Goal: Find specific page/section: Find specific page/section

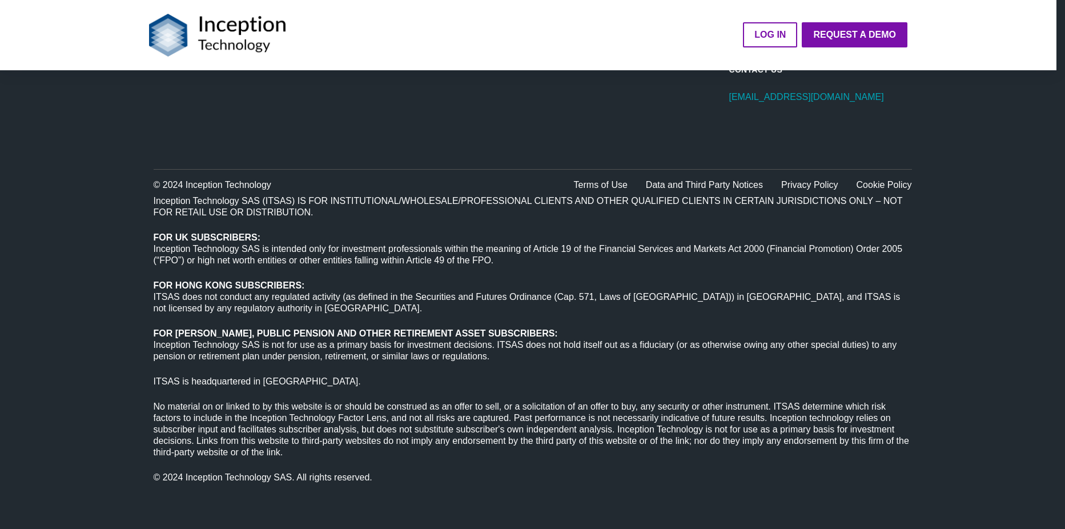
scroll to position [743, 0]
drag, startPoint x: 921, startPoint y: 381, endPoint x: 646, endPoint y: 361, distance: 275.8
click at [646, 361] on span "Inception Technology SAS (ITSAS) IS FOR INSTITUTIONAL/WHOLESALE/PROFESSIONAL CL…" at bounding box center [533, 338] width 758 height 288
drag, startPoint x: 486, startPoint y: 122, endPoint x: 362, endPoint y: 136, distance: 124.6
click at [362, 136] on div "Contact Us Support@inception.technology" at bounding box center [533, 102] width 758 height 131
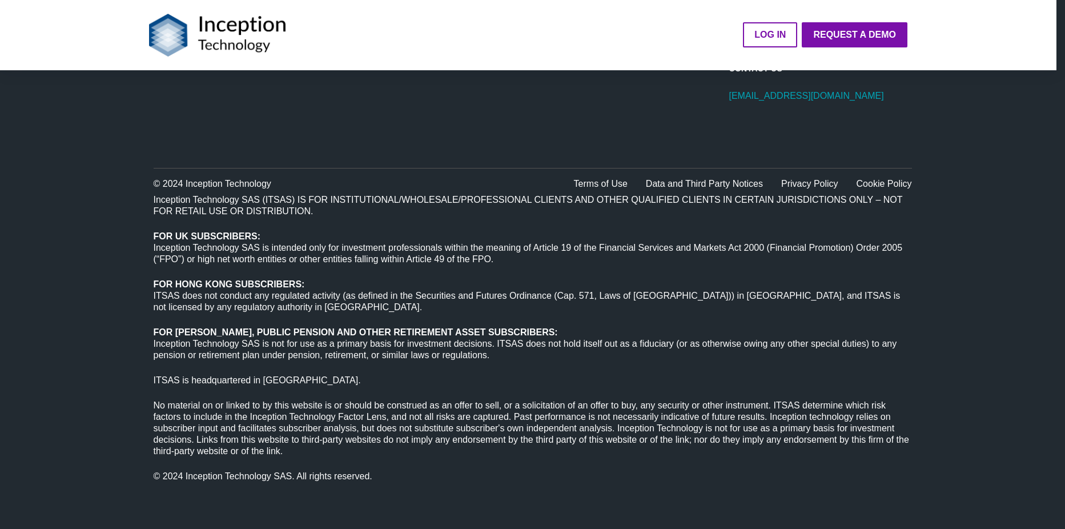
drag, startPoint x: 360, startPoint y: 135, endPoint x: 222, endPoint y: 143, distance: 137.8
click at [222, 143] on div "Contact Us Support@inception.technology" at bounding box center [533, 102] width 758 height 131
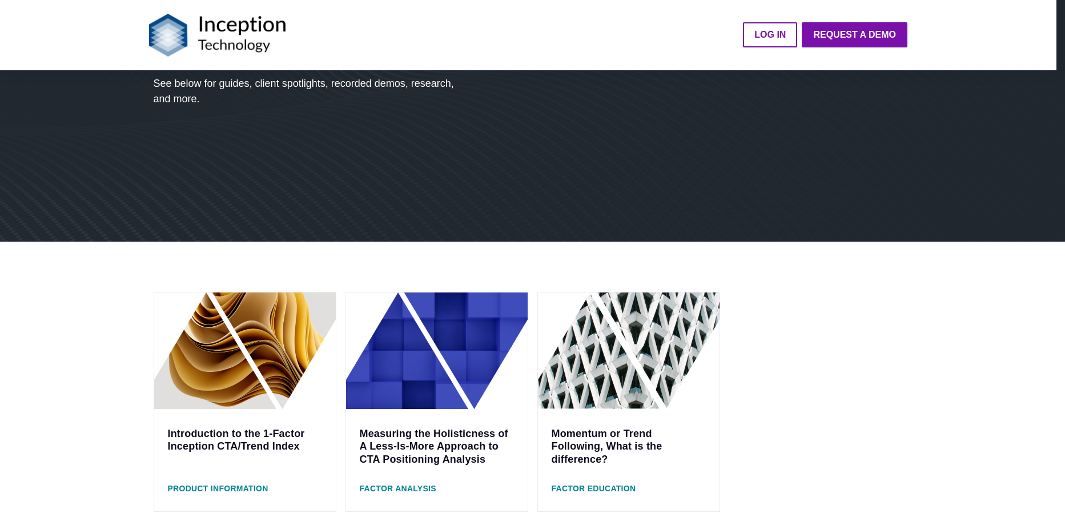
scroll to position [0, 0]
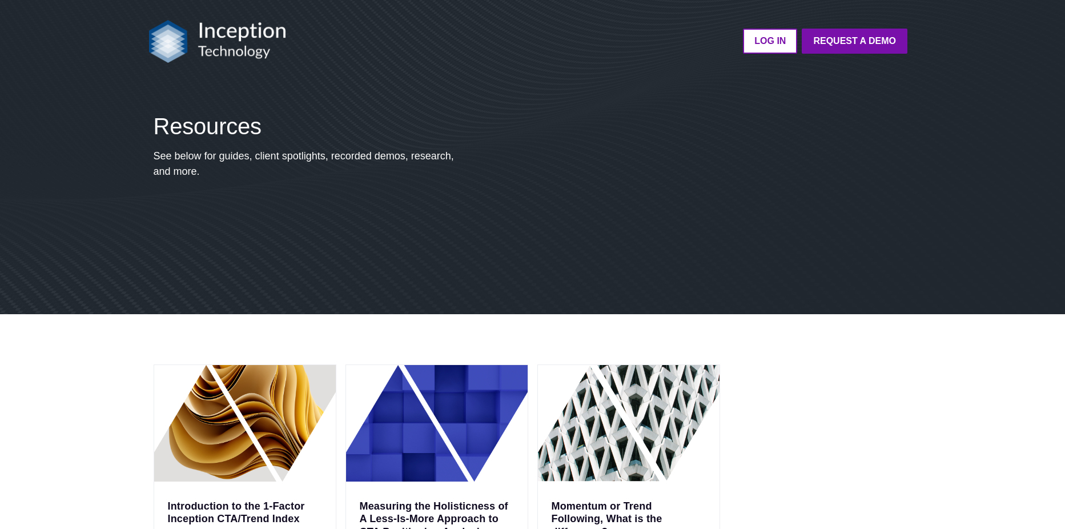
drag, startPoint x: 551, startPoint y: 183, endPoint x: 341, endPoint y: 220, distance: 213.3
click at [344, 220] on div "Resources See below for guides, client spotlights, recorded demos, research, an…" at bounding box center [309, 200] width 320 height 174
drag, startPoint x: 341, startPoint y: 220, endPoint x: 331, endPoint y: 220, distance: 9.7
drag, startPoint x: 331, startPoint y: 220, endPoint x: 276, endPoint y: 217, distance: 55.4
click at [276, 217] on div "Resources See below for guides, client spotlights, recorded demos, research, an…" at bounding box center [309, 200] width 320 height 174
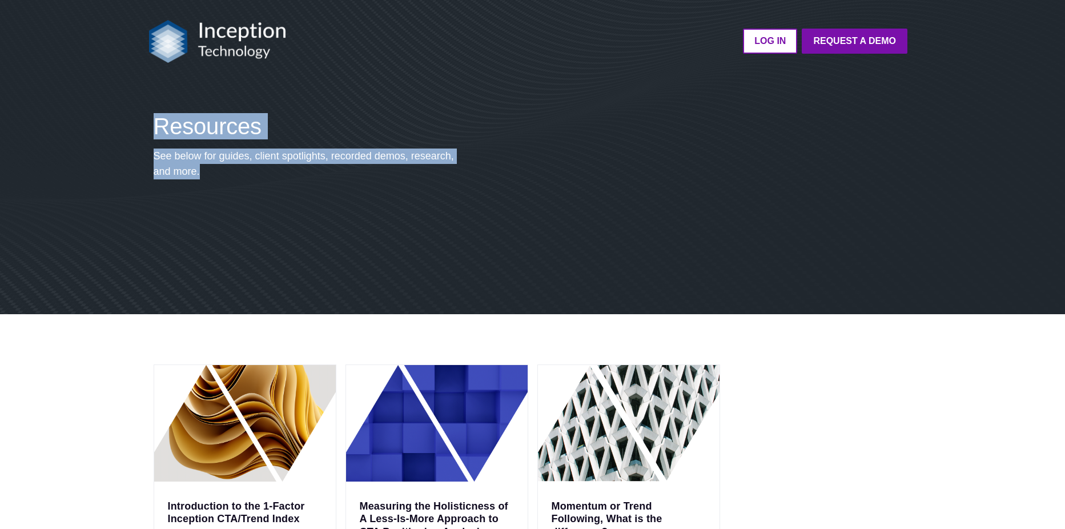
drag, startPoint x: 150, startPoint y: 118, endPoint x: 273, endPoint y: 192, distance: 143.9
click at [273, 192] on div "Resources See below for guides, client spotlights, recorded demos, research, an…" at bounding box center [309, 200] width 320 height 174
click at [592, 288] on div "Resources See below for guides, client spotlights, recorded demos, research, an…" at bounding box center [532, 200] width 767 height 228
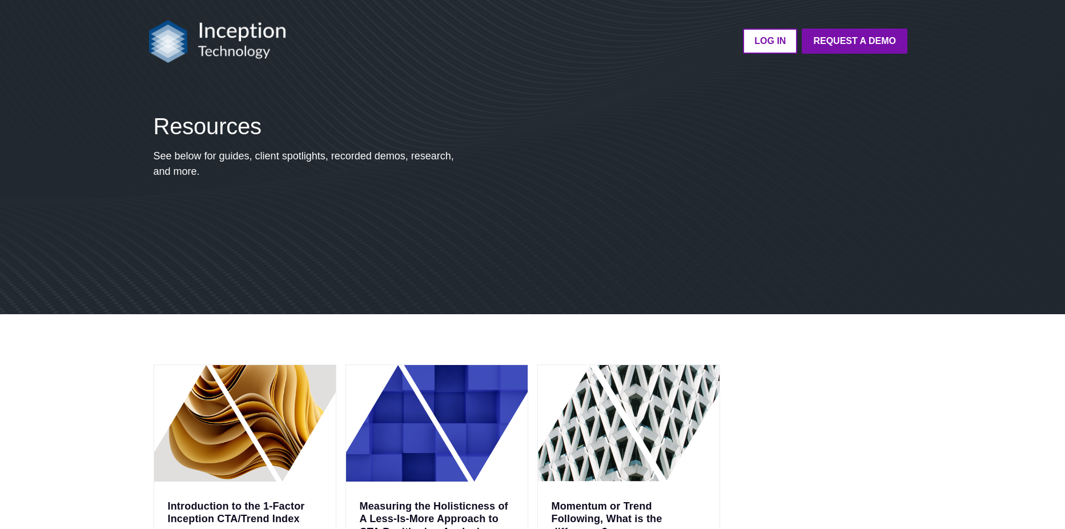
drag, startPoint x: 595, startPoint y: 314, endPoint x: 418, endPoint y: 292, distance: 178.3
click at [418, 292] on div "Resources See below for guides, client spotlights, recorded demos, research, an…" at bounding box center [532, 200] width 767 height 228
drag, startPoint x: 510, startPoint y: 315, endPoint x: 326, endPoint y: 320, distance: 183.9
click at [326, 320] on div "Introduction to the 1-Factor Inception CTA/Trend Index Product Information Meas…" at bounding box center [532, 504] width 1065 height 380
drag, startPoint x: 326, startPoint y: 320, endPoint x: 306, endPoint y: 322, distance: 20.1
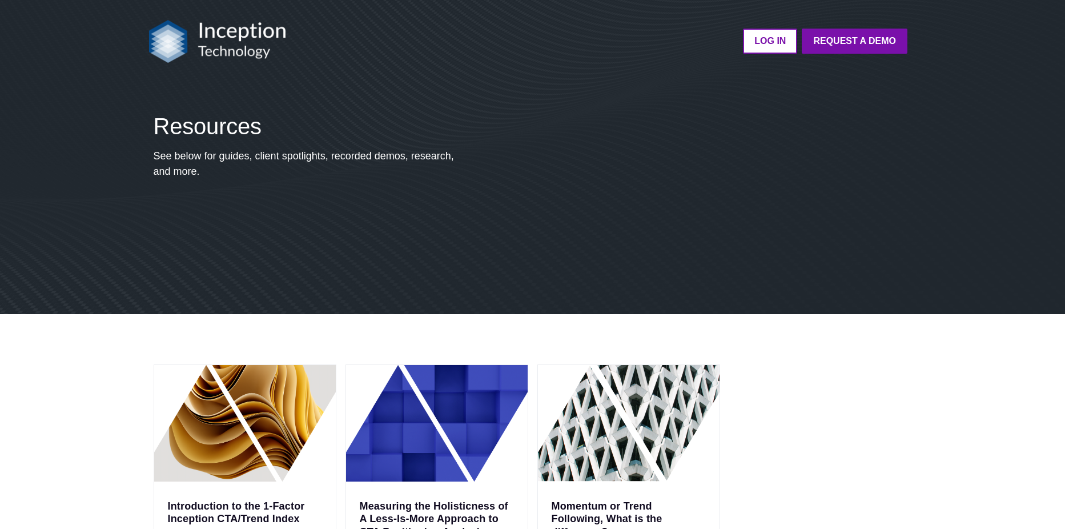
drag, startPoint x: 306, startPoint y: 322, endPoint x: 200, endPoint y: 321, distance: 105.6
click at [203, 321] on div "Introduction to the 1-Factor Inception CTA/Trend Index Product Information Meas…" at bounding box center [532, 504] width 1065 height 380
drag, startPoint x: 200, startPoint y: 321, endPoint x: 182, endPoint y: 324, distance: 19.1
drag, startPoint x: 182, startPoint y: 324, endPoint x: 165, endPoint y: 322, distance: 16.7
click at [165, 322] on div "Introduction to the 1-Factor Inception CTA/Trend Index Product Information Meas…" at bounding box center [532, 504] width 1065 height 380
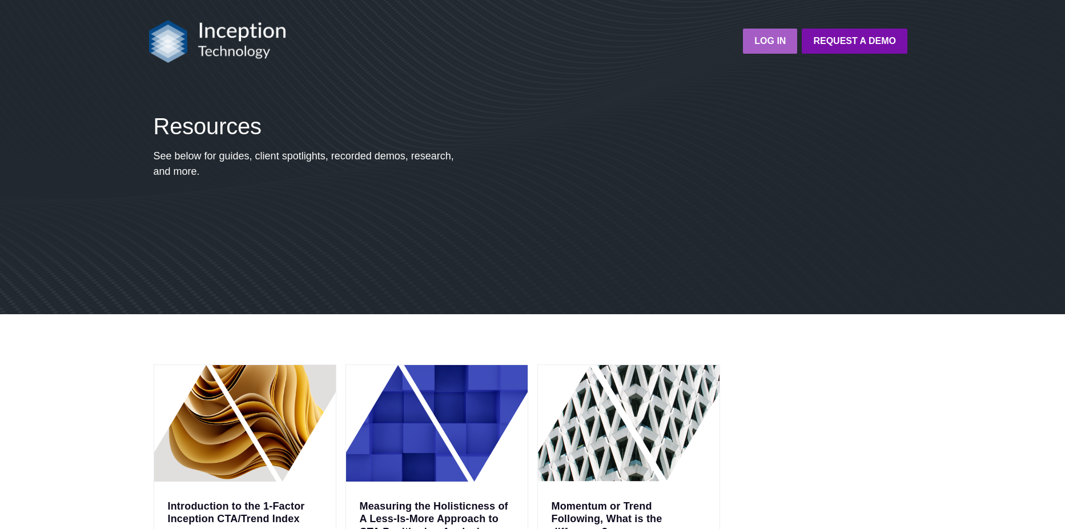
click at [784, 50] on link "LOG IN" at bounding box center [770, 41] width 54 height 25
drag, startPoint x: 678, startPoint y: 247, endPoint x: 377, endPoint y: 270, distance: 301.7
click at [377, 270] on div "Resources See below for guides, client spotlights, recorded demos, research, an…" at bounding box center [309, 200] width 320 height 174
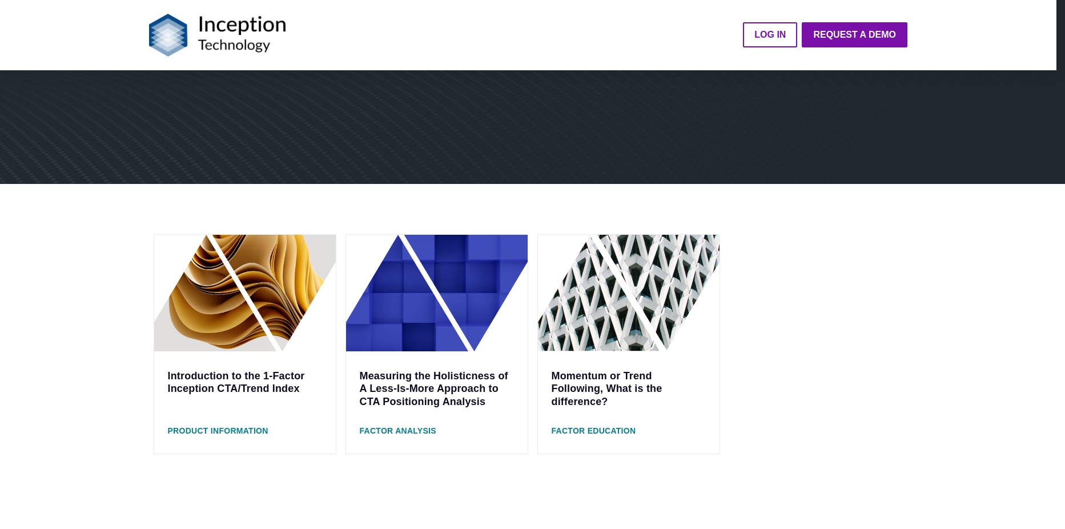
scroll to position [114, 0]
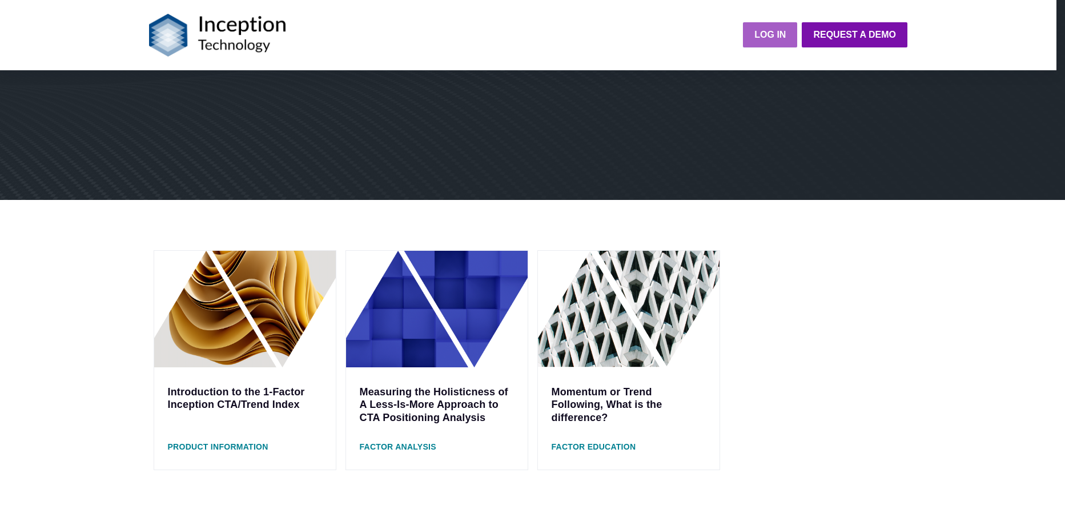
click at [783, 30] on strong "LOG IN" at bounding box center [769, 35] width 31 height 10
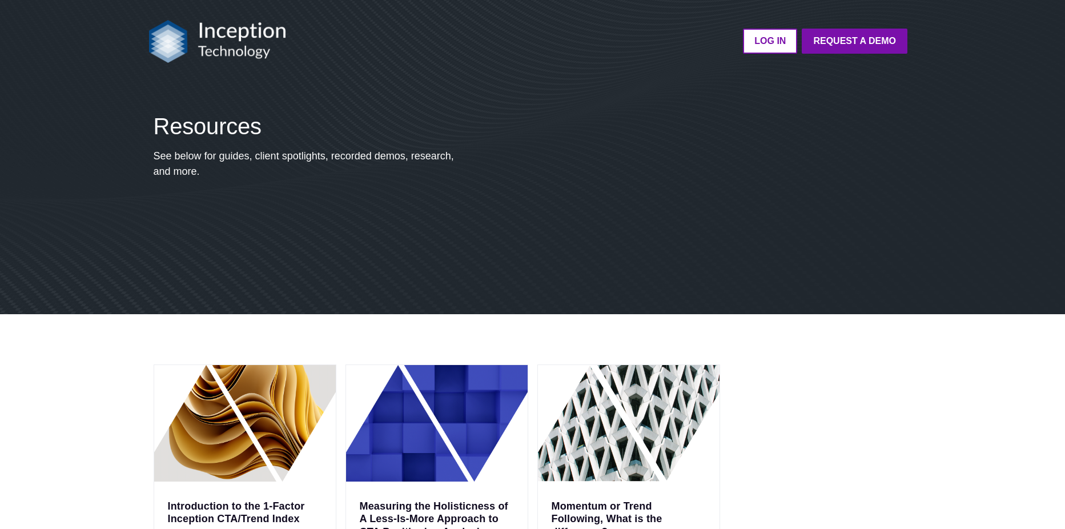
drag, startPoint x: 799, startPoint y: 103, endPoint x: 610, endPoint y: 183, distance: 205.7
click at [610, 183] on div "Resources See below for guides, client spotlights, recorded demos, research, an…" at bounding box center [532, 200] width 767 height 228
click at [840, 43] on strong "Request a Demo" at bounding box center [854, 41] width 83 height 10
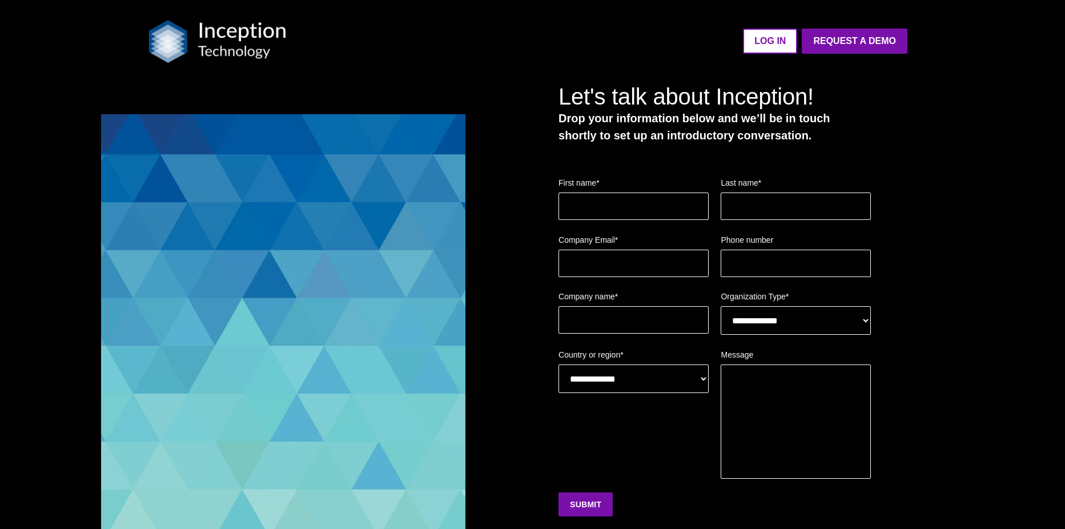
drag, startPoint x: 761, startPoint y: 117, endPoint x: 712, endPoint y: 101, distance: 52.2
click at [684, 117] on p "Drop your information below and we’ll be in touch shortly to set up an introduc…" at bounding box center [714, 127] width 312 height 34
click at [776, 46] on strong "LOG IN" at bounding box center [769, 41] width 31 height 10
drag, startPoint x: 528, startPoint y: 88, endPoint x: 482, endPoint y: 86, distance: 46.3
click at [482, 86] on div "**********" at bounding box center [714, 316] width 499 height 632
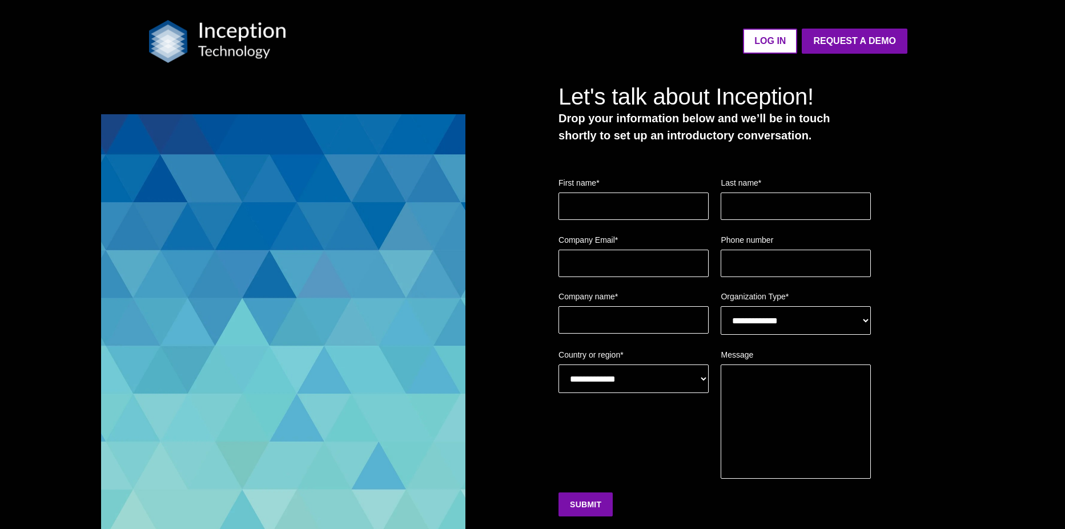
click at [381, 103] on div "**********" at bounding box center [532, 316] width 863 height 632
